Goal: Task Accomplishment & Management: Use online tool/utility

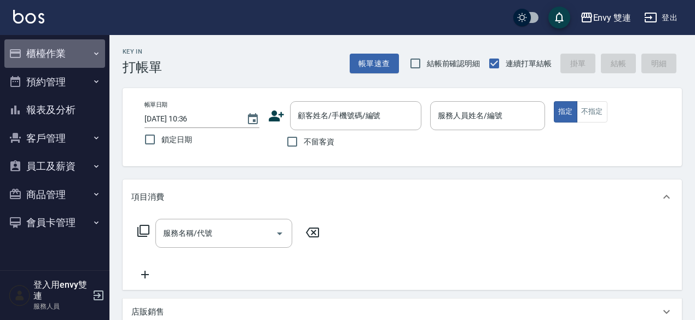
click at [28, 55] on button "櫃檯作業" at bounding box center [54, 53] width 101 height 28
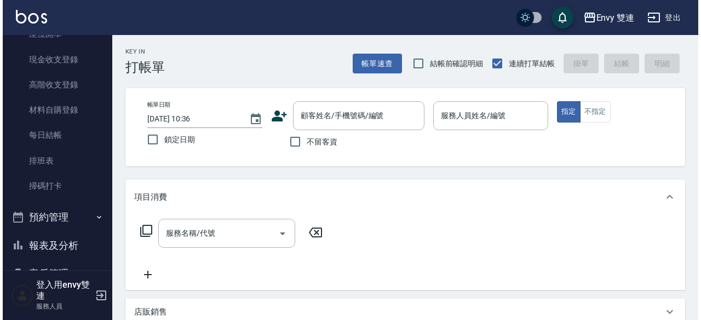
scroll to position [128, 0]
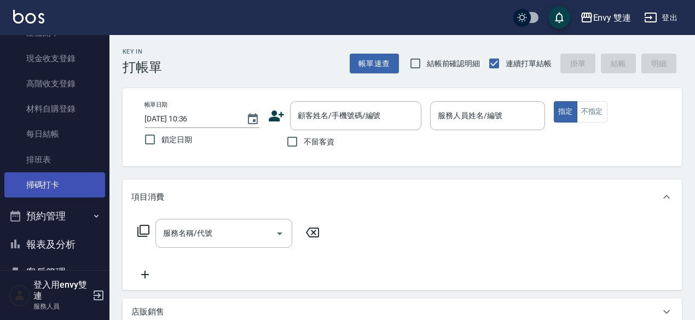
click at [35, 176] on link "掃碼打卡" at bounding box center [54, 184] width 101 height 25
